Goal: Transaction & Acquisition: Purchase product/service

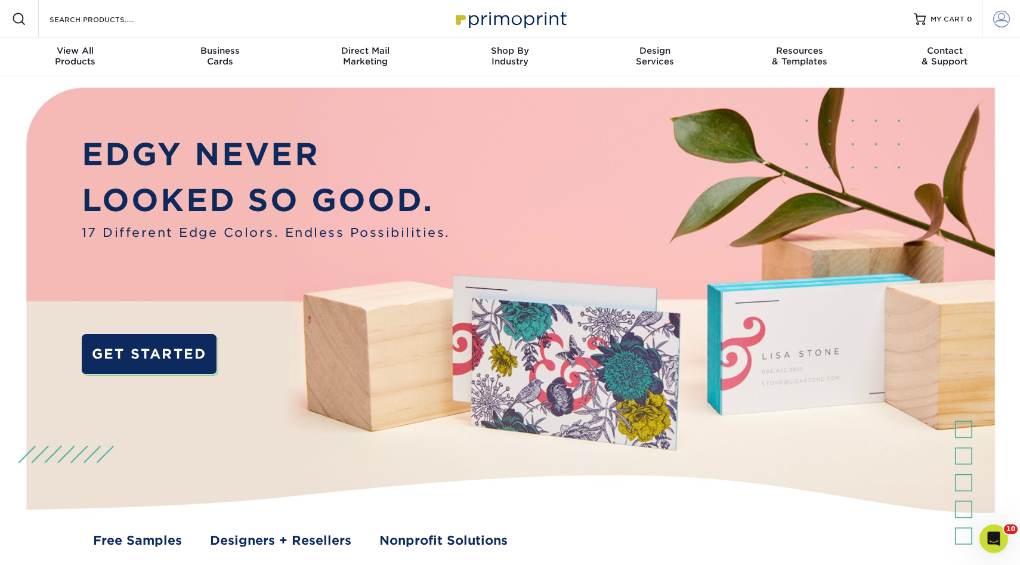
type input "mnldesigns831@gmai.com"
click at [1012, 14] on link "Account" at bounding box center [1001, 19] width 38 height 38
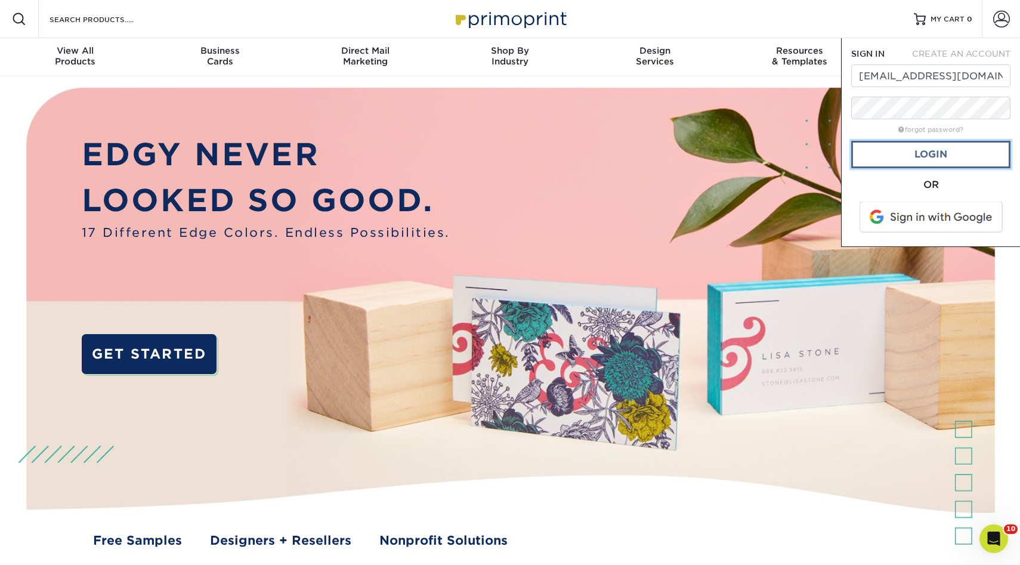
click at [925, 158] on link "Login" at bounding box center [930, 154] width 159 height 27
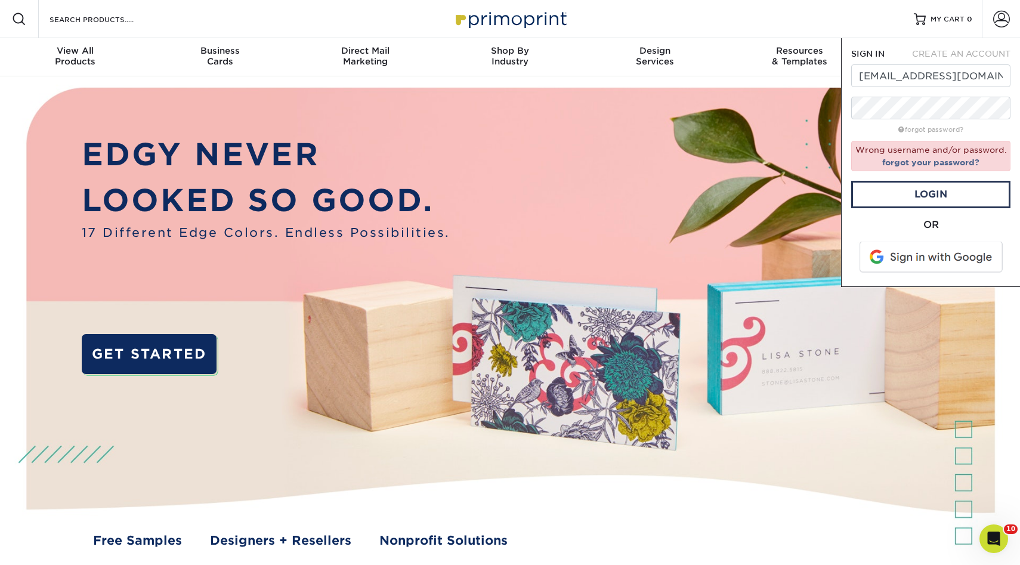
click at [912, 263] on span at bounding box center [932, 257] width 152 height 31
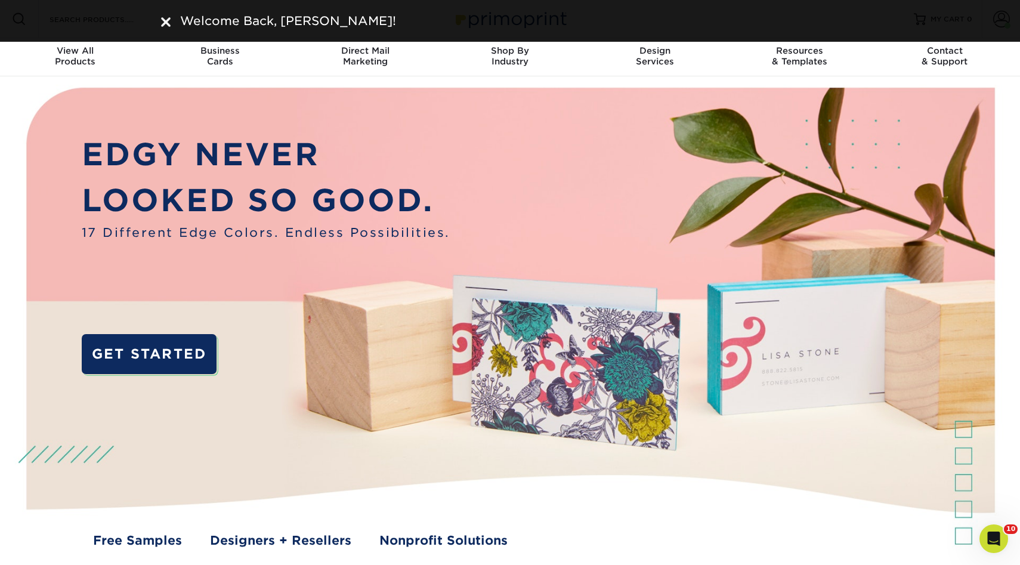
click at [165, 18] on img at bounding box center [166, 22] width 10 height 10
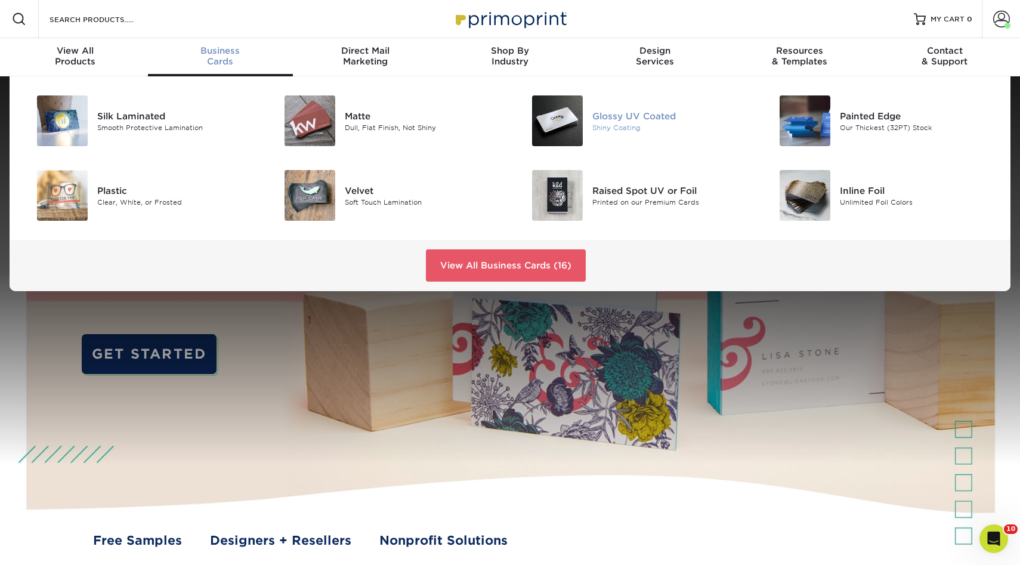
click at [575, 115] on img at bounding box center [557, 120] width 51 height 51
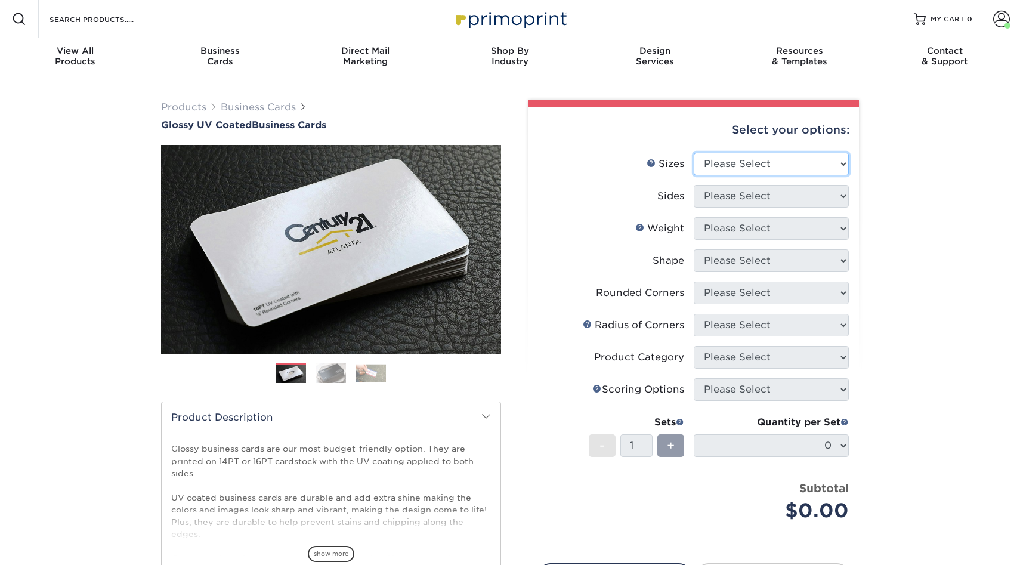
click at [718, 161] on select "Please Select 1.5" x 3.5" - Mini 1.75" x 3.5" - Mini 2" x 2" - Square 2" x 3" -…" at bounding box center [771, 164] width 155 height 23
select select "2.00x3.50"
click at [694, 153] on select "Please Select 1.5" x 3.5" - Mini 1.75" x 3.5" - Mini 2" x 2" - Square 2" x 3" -…" at bounding box center [771, 164] width 155 height 23
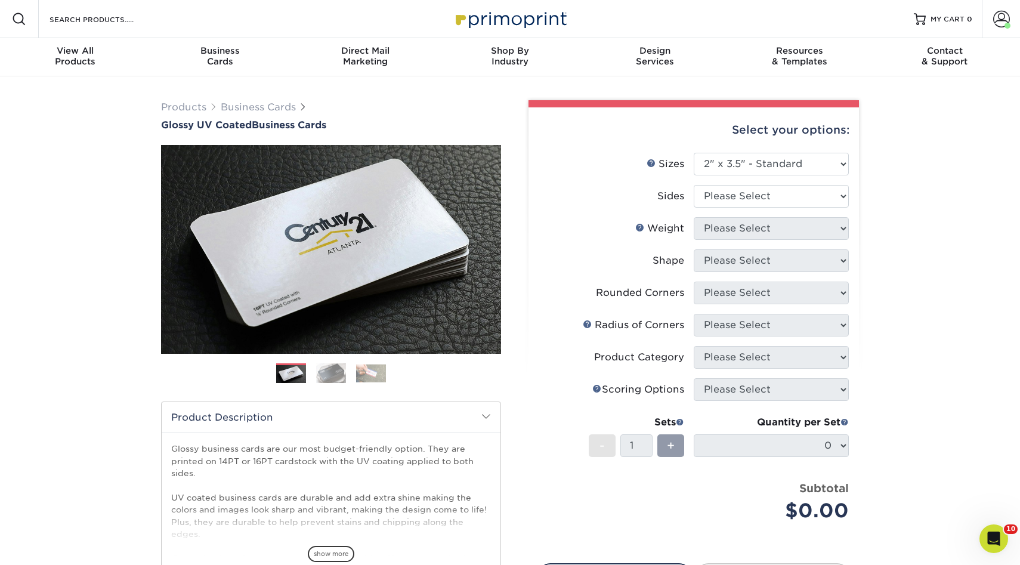
click at [725, 209] on li "Sides Please Select Print Both Sides Print Front Only" at bounding box center [694, 201] width 310 height 32
click at [725, 206] on select "Please Select Print Both Sides Print Front Only" at bounding box center [771, 196] width 155 height 23
select select "13abbda7-1d64-4f25-8bb2-c179b224825d"
click at [694, 185] on select "Please Select Print Both Sides Print Front Only" at bounding box center [771, 196] width 155 height 23
click at [717, 230] on select "Please Select" at bounding box center [771, 228] width 155 height 23
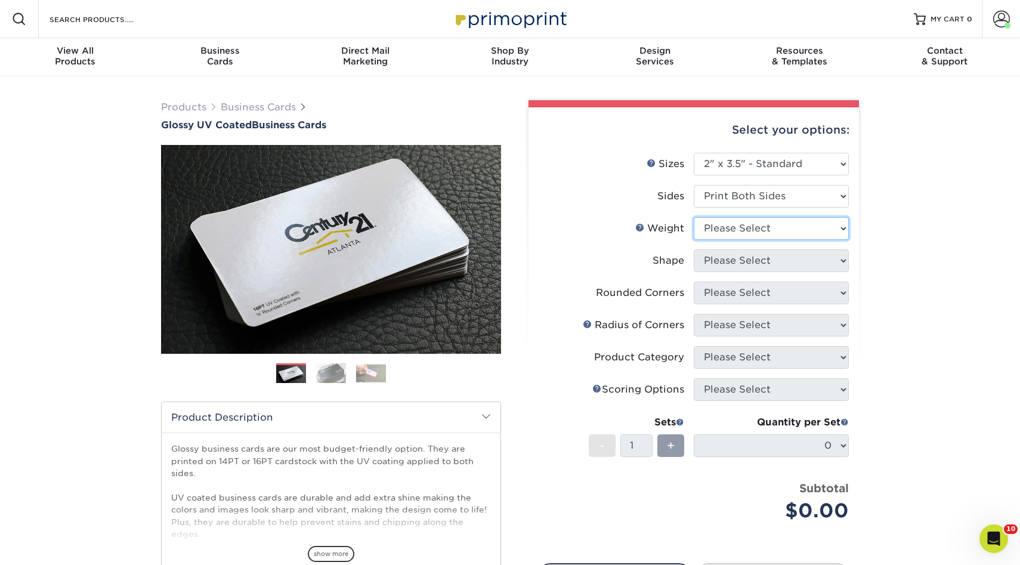
select select "14PT"
click at [694, 217] on select "Please Select 16PT 14PT" at bounding box center [771, 228] width 155 height 23
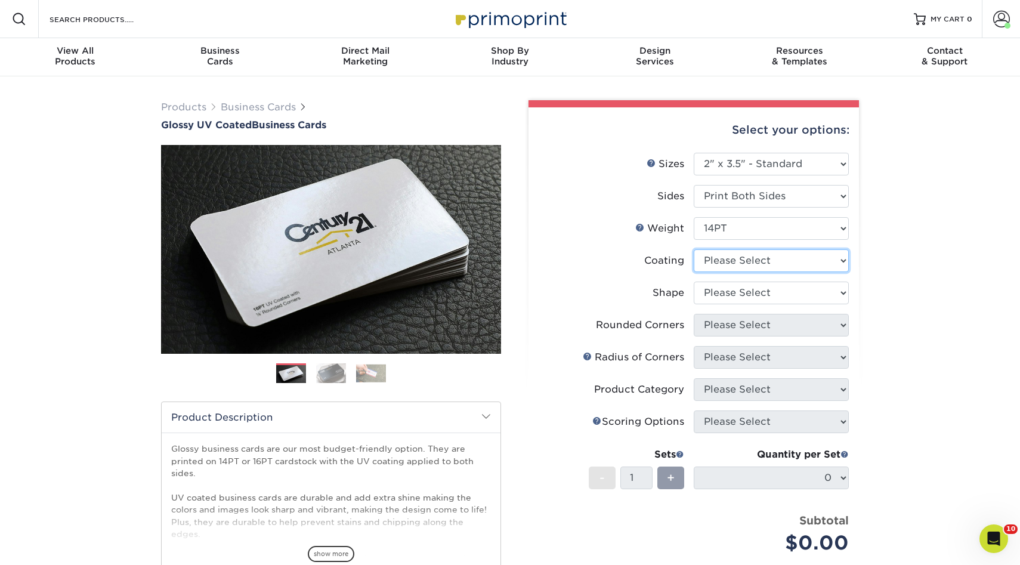
click at [716, 256] on select at bounding box center [771, 260] width 155 height 23
select select "ae367451-b2b8-45df-a344-0f05b6a12993"
click at [694, 249] on select at bounding box center [771, 260] width 155 height 23
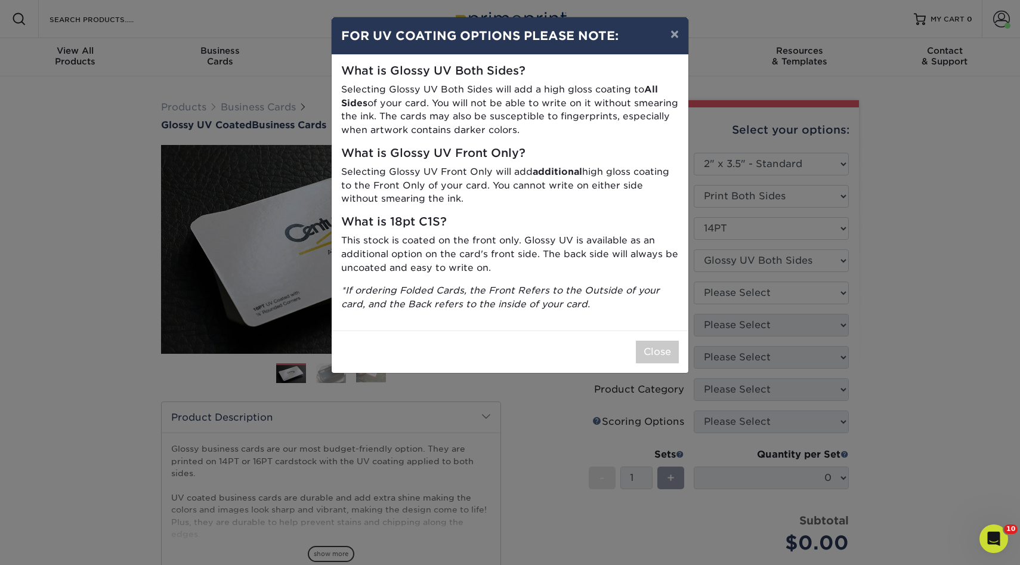
click at [659, 336] on div "Close" at bounding box center [510, 352] width 357 height 42
click at [656, 347] on button "Close" at bounding box center [657, 352] width 43 height 23
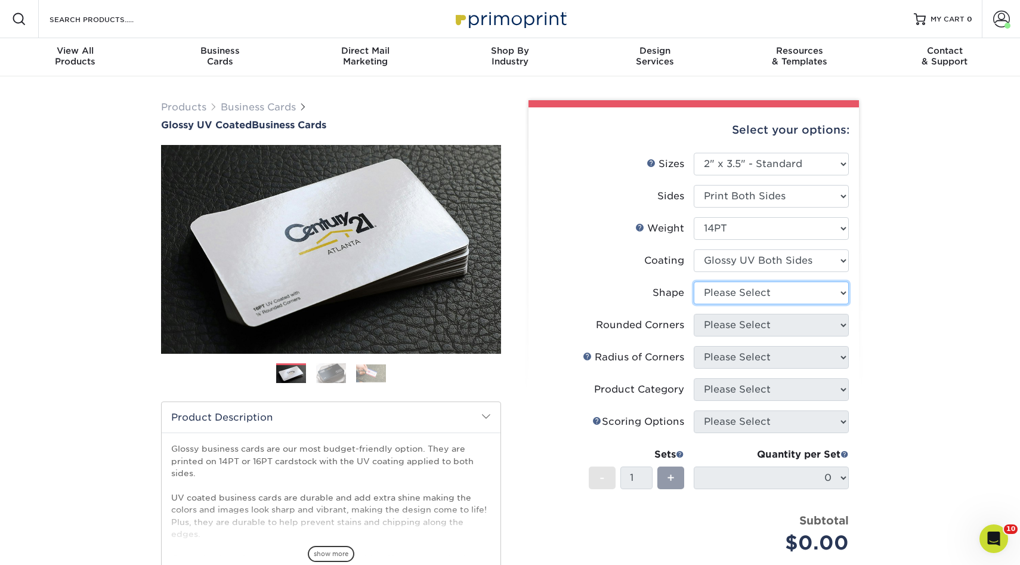
click at [723, 299] on select "Please Select Standard" at bounding box center [771, 293] width 155 height 23
select select "standard"
click at [694, 282] on select "Please Select Standard" at bounding box center [771, 293] width 155 height 23
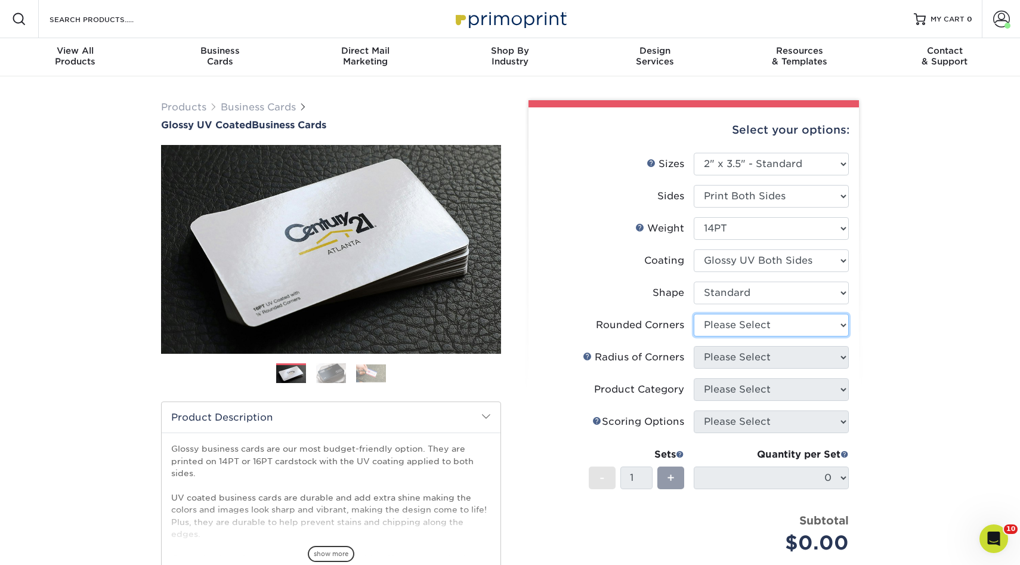
click at [722, 329] on select "Please Select Yes - Round 2 Corners Yes - Round 4 Corners No" at bounding box center [771, 325] width 155 height 23
select select "0"
click at [694, 314] on select "Please Select Yes - Round 2 Corners Yes - Round 4 Corners No" at bounding box center [771, 325] width 155 height 23
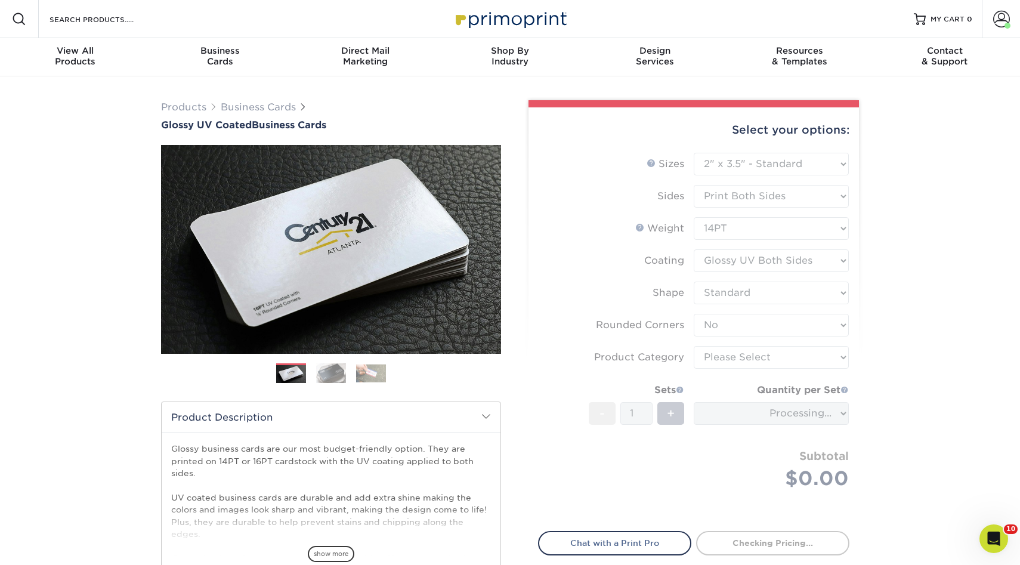
click at [742, 338] on form "Sizes Help Sizes Please Select 1.5" x 3.5" - Mini 1.75" x 3.5" - Mini 2" x 2" -…" at bounding box center [693, 335] width 311 height 365
click at [736, 353] on form "Sizes Help Sizes Please Select 1.5" x 3.5" - Mini 1.75" x 3.5" - Mini 2" x 2" -…" at bounding box center [693, 335] width 311 height 365
click at [752, 355] on form "Sizes Help Sizes Please Select 1.5" x 3.5" - Mini 1.75" x 3.5" - Mini 2" x 2" -…" at bounding box center [693, 335] width 311 height 365
click at [785, 358] on form "Sizes Help Sizes Please Select 1.5" x 3.5" - Mini 1.75" x 3.5" - Mini 2" x 2" -…" at bounding box center [693, 335] width 311 height 365
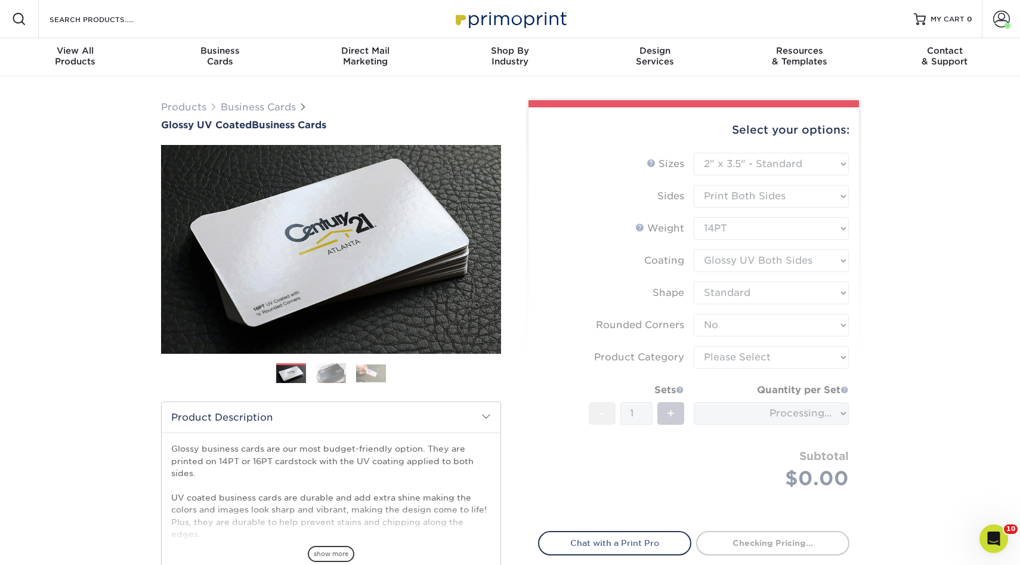
click at [786, 357] on form "Sizes Help Sizes Please Select 1.5" x 3.5" - Mini 1.75" x 3.5" - Mini 2" x 2" -…" at bounding box center [693, 335] width 311 height 365
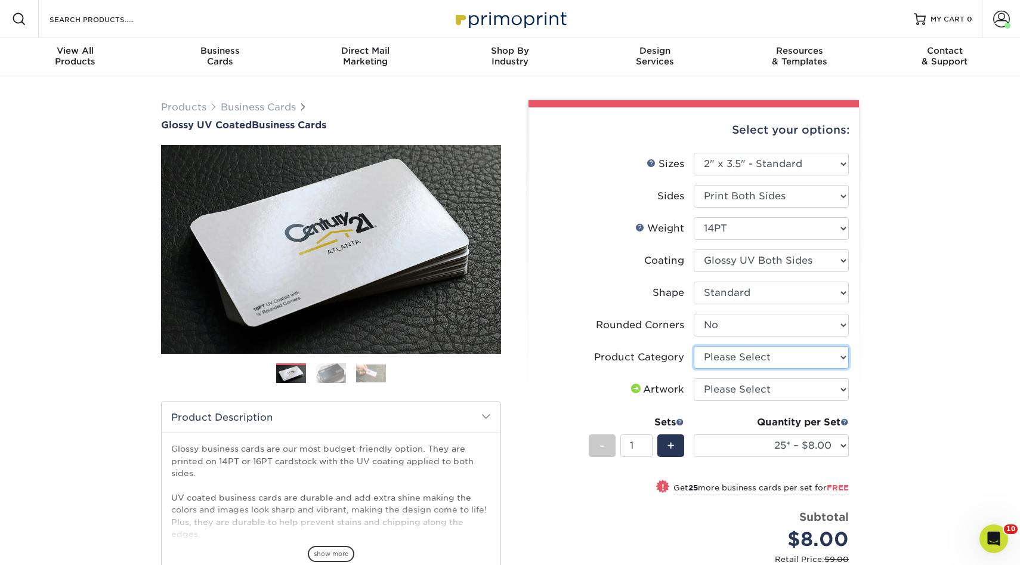
click at [786, 357] on select "Please Select Business Cards" at bounding box center [771, 357] width 155 height 23
select select "3b5148f1-0588-4f88-a218-97bcfdce65c1"
click at [694, 346] on select "Please Select Business Cards" at bounding box center [771, 357] width 155 height 23
click at [752, 396] on select "Please Select I will upload files I need a design - $100" at bounding box center [771, 389] width 155 height 23
select select "upload"
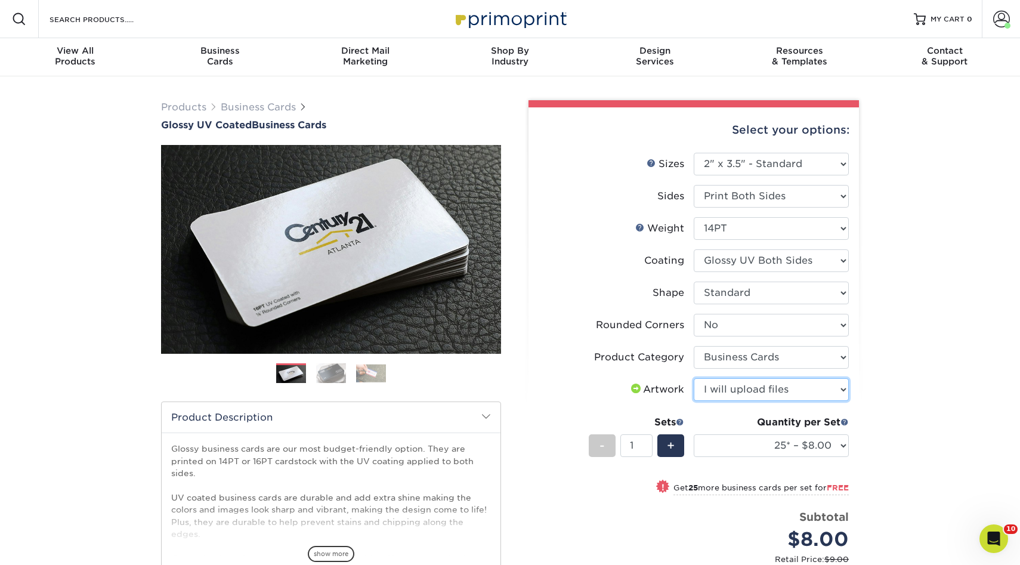
click at [694, 378] on select "Please Select I will upload files I need a design - $100" at bounding box center [771, 389] width 155 height 23
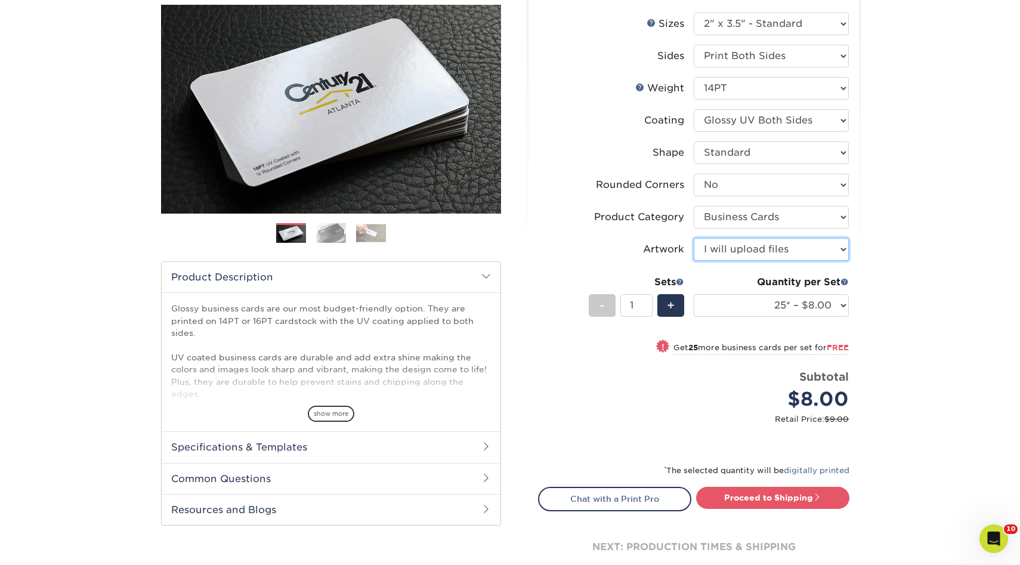
scroll to position [141, 0]
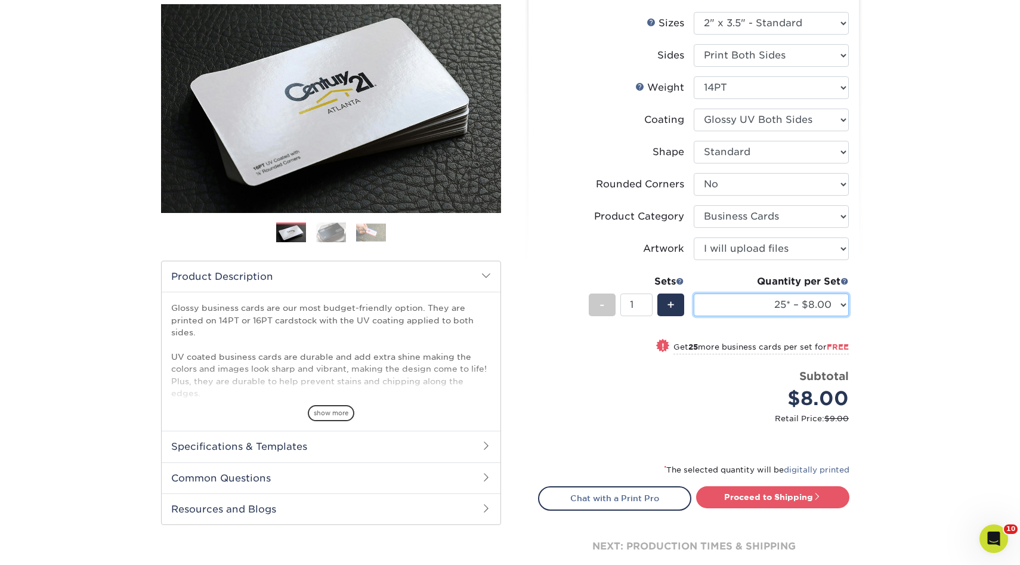
click at [771, 303] on select "25* – $8.00 50* – $8.00 100* – $8.00 250* – $15.00 500 – $30.00 1000 – $37.00 2…" at bounding box center [771, 305] width 155 height 23
select select "500 – $30.00"
click at [694, 294] on select "25* – $8.00 50* – $8.00 100* – $8.00 250* – $15.00 500 – $30.00 1000 – $37.00 2…" at bounding box center [771, 305] width 155 height 23
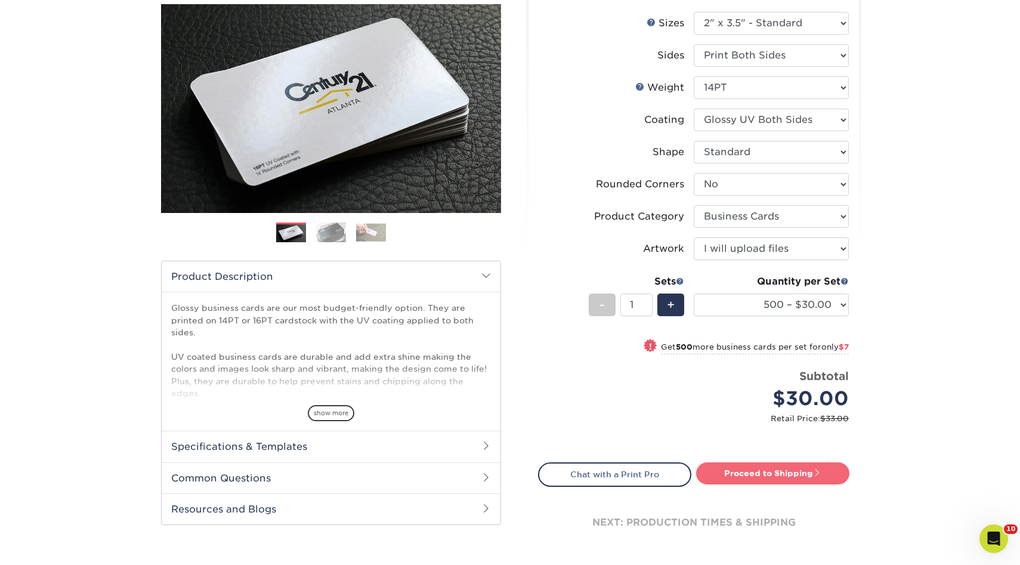
click at [746, 476] on link "Proceed to Shipping" at bounding box center [772, 472] width 153 height 21
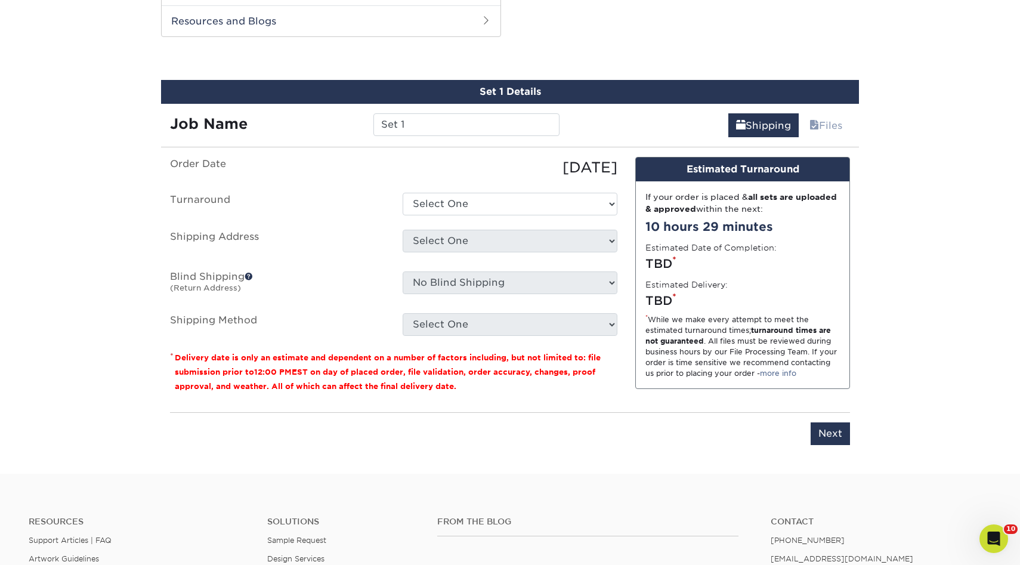
scroll to position [635, 0]
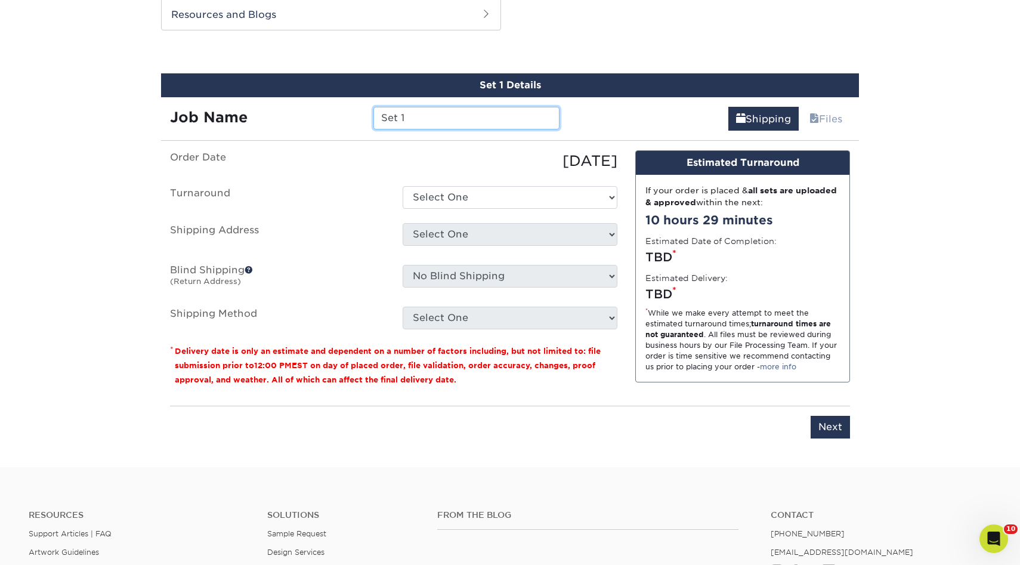
click at [413, 116] on input "Set 1" at bounding box center [466, 118] width 186 height 23
type input "Esco Electric"
click at [444, 176] on ul "Order Date 08/22/2025 Turnaround Select One 2-4 Business Days 2 Day Next Busine…" at bounding box center [393, 239] width 447 height 179
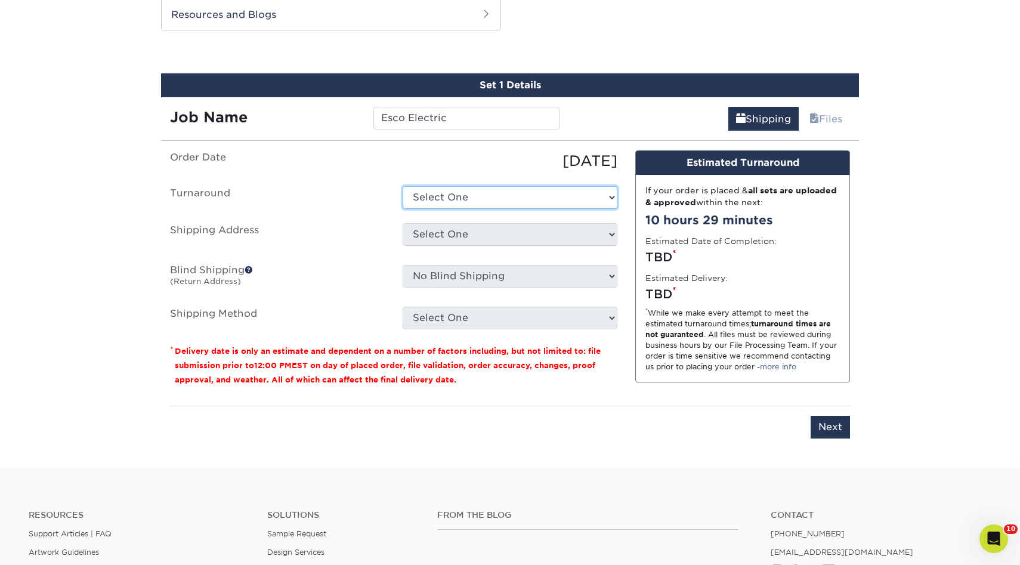
click at [442, 188] on select "Select One 2-4 Business Days 2 Day Next Business Day" at bounding box center [510, 197] width 215 height 23
select select "17ced933-8ee2-4716-9748-db48f0cdea7b"
click at [403, 186] on select "Select One 2-4 Business Days 2 Day Next Business Day" at bounding box center [510, 197] width 215 height 23
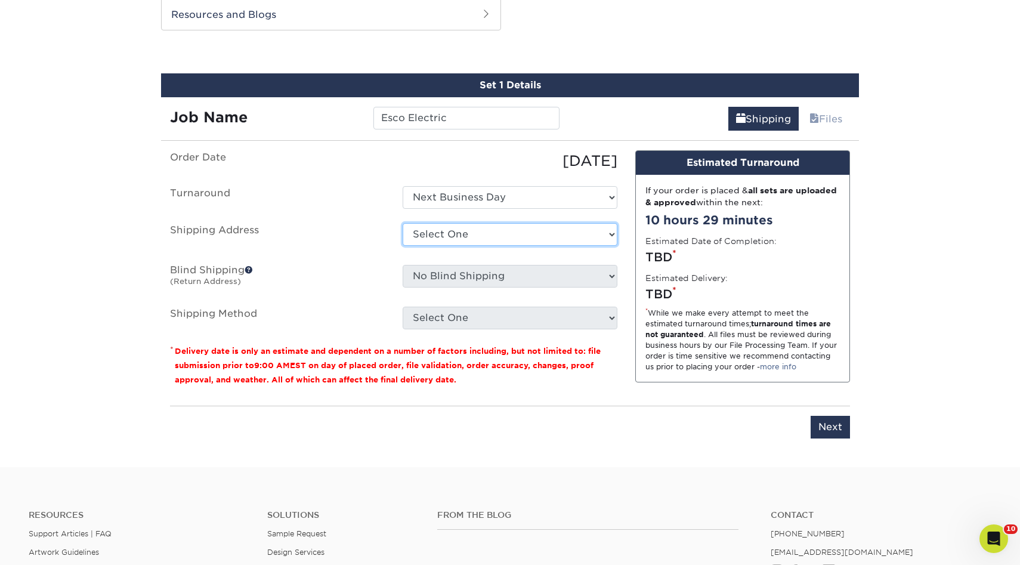
click at [454, 240] on select "Select One 3rd Gen 3rd Gen - Titi A1 Glass AC CLANING Aguirre Auto Aldo Monroy …" at bounding box center [510, 234] width 215 height 23
